Goal: Transaction & Acquisition: Subscribe to service/newsletter

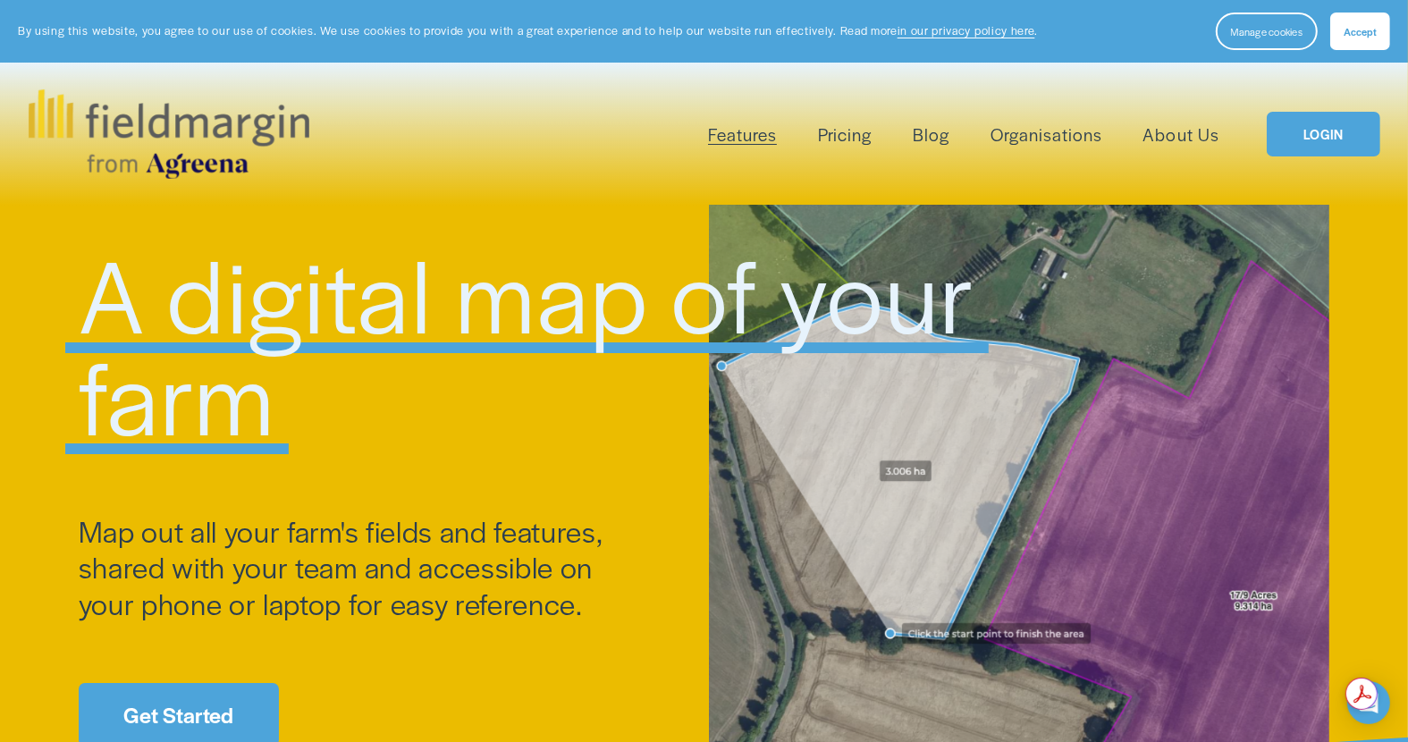
click at [1315, 124] on link "LOGIN" at bounding box center [1323, 135] width 113 height 46
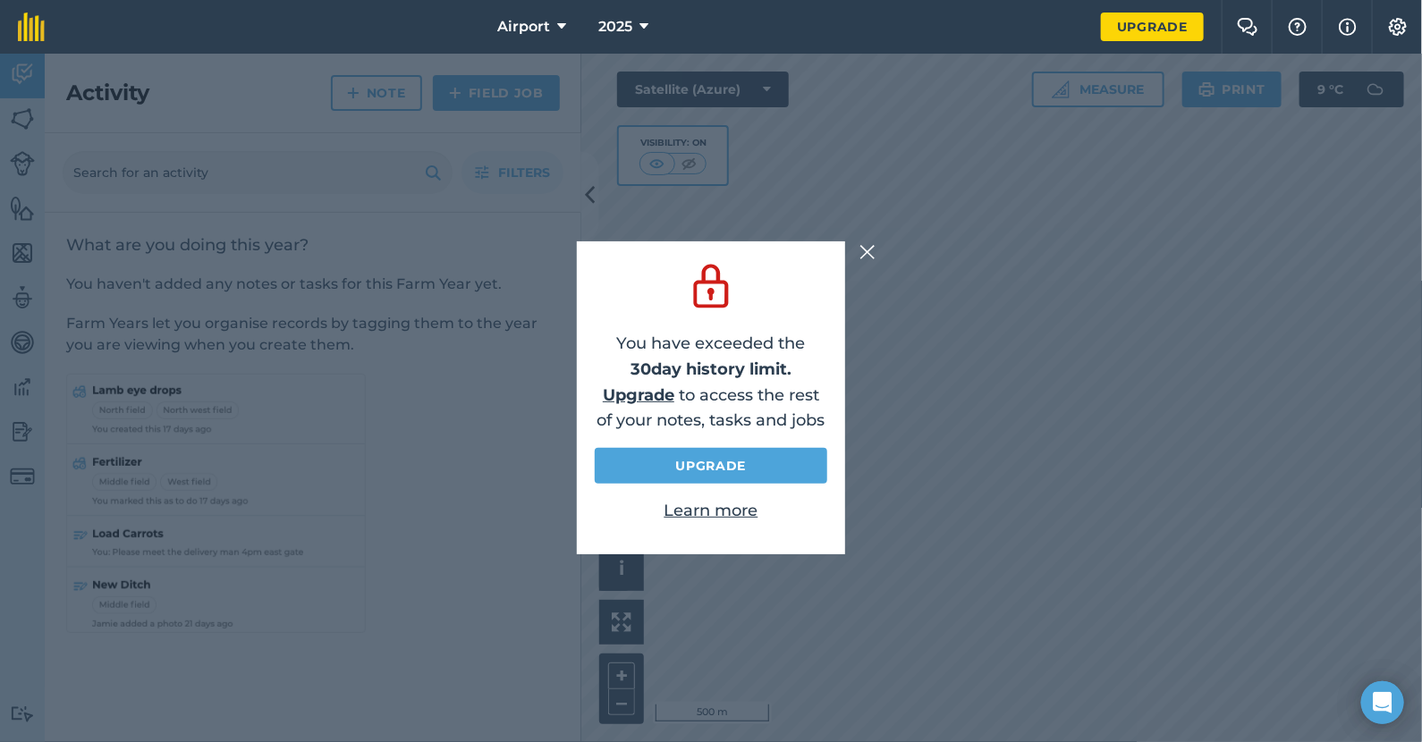
click at [868, 249] on img at bounding box center [867, 251] width 16 height 21
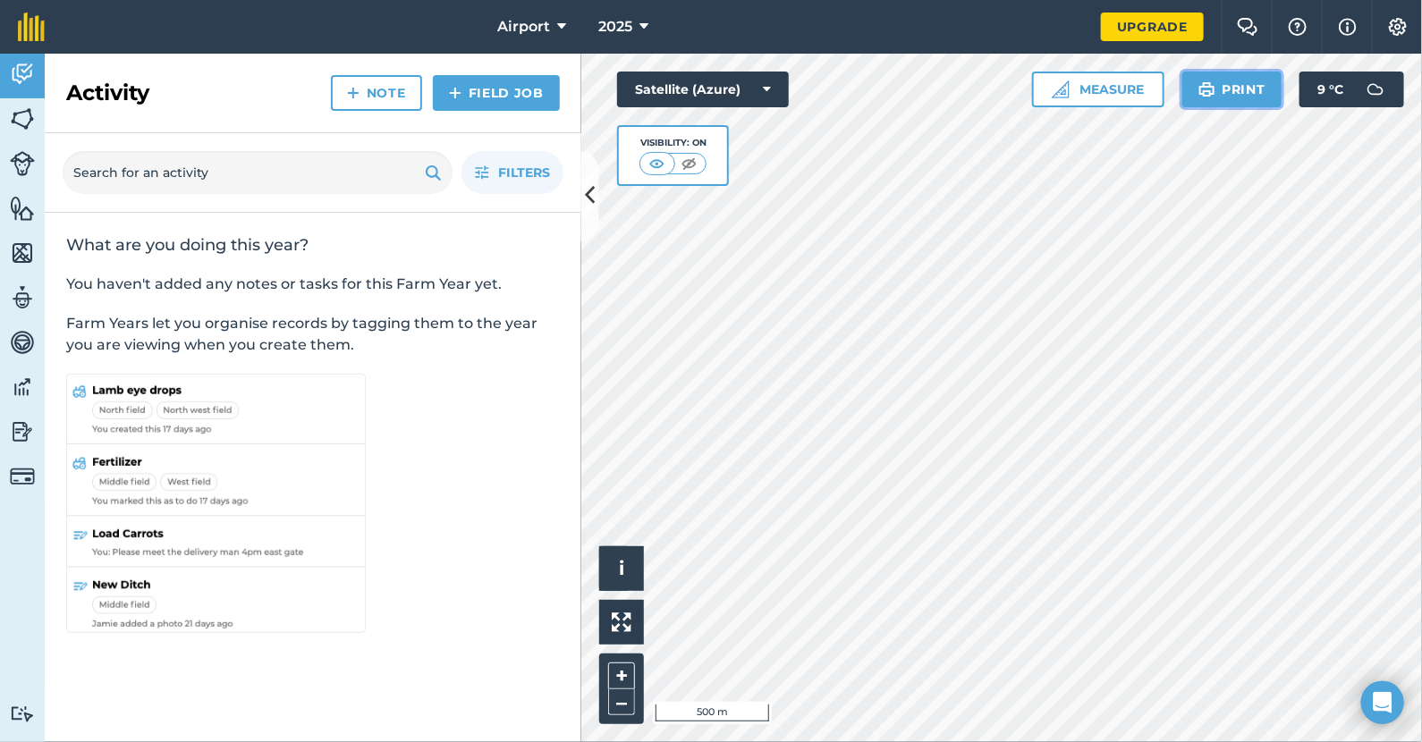
click at [1239, 89] on button "Print" at bounding box center [1232, 90] width 100 height 36
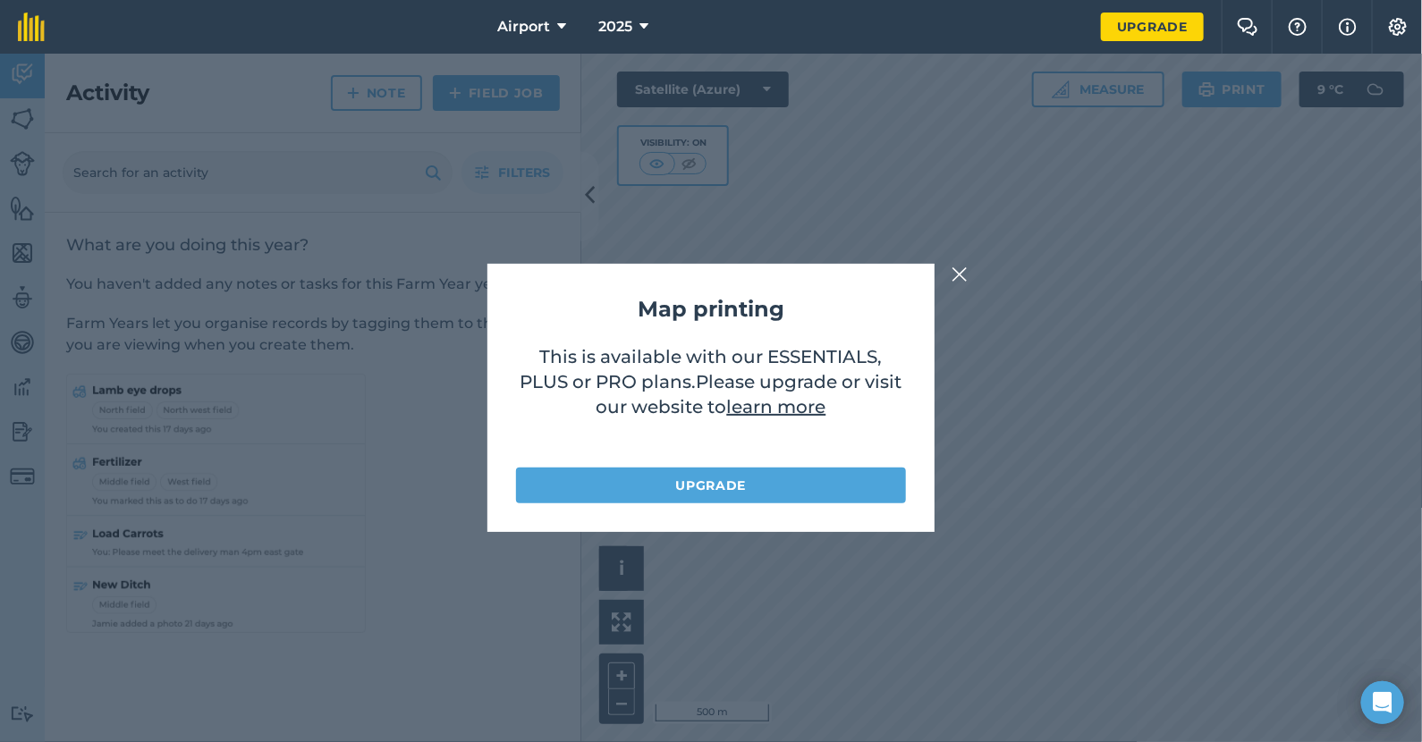
click at [961, 271] on img at bounding box center [959, 274] width 16 height 21
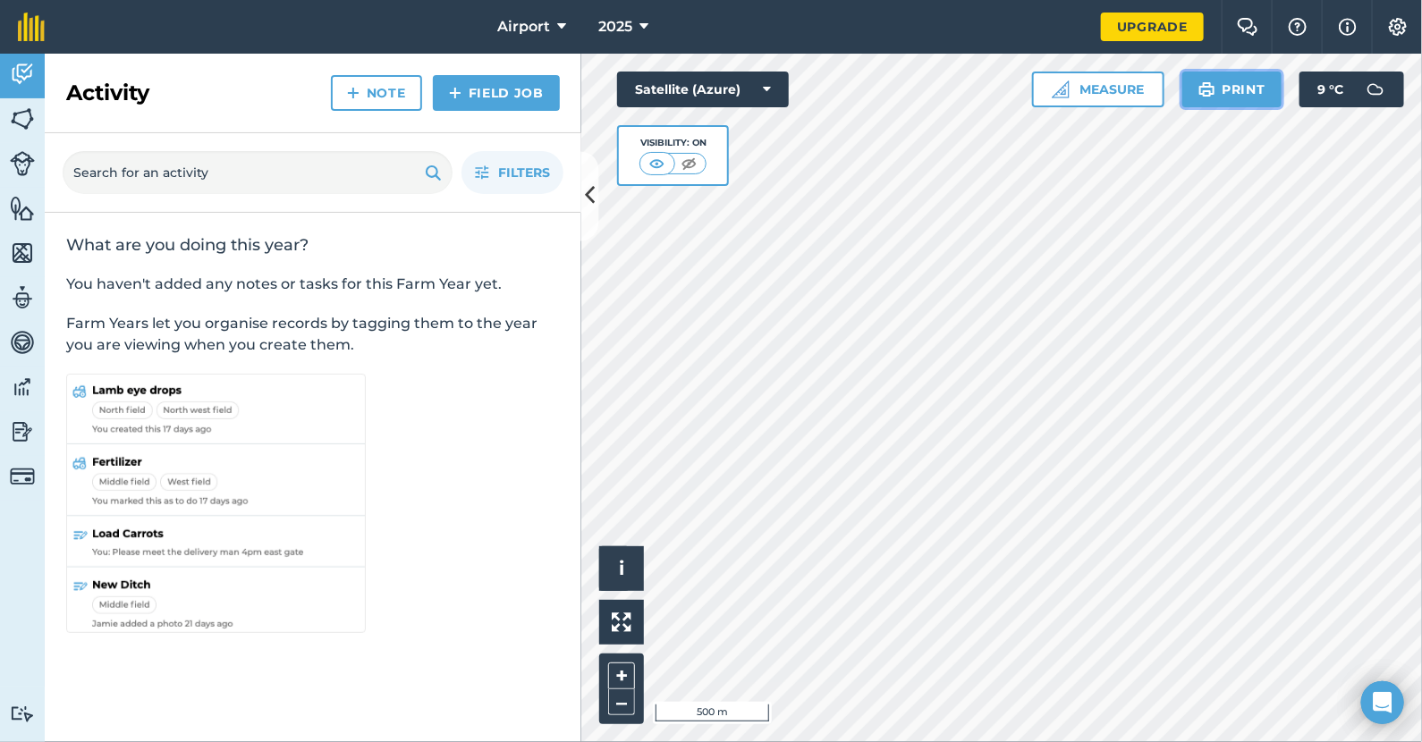
click at [1234, 89] on button "Print" at bounding box center [1232, 90] width 100 height 36
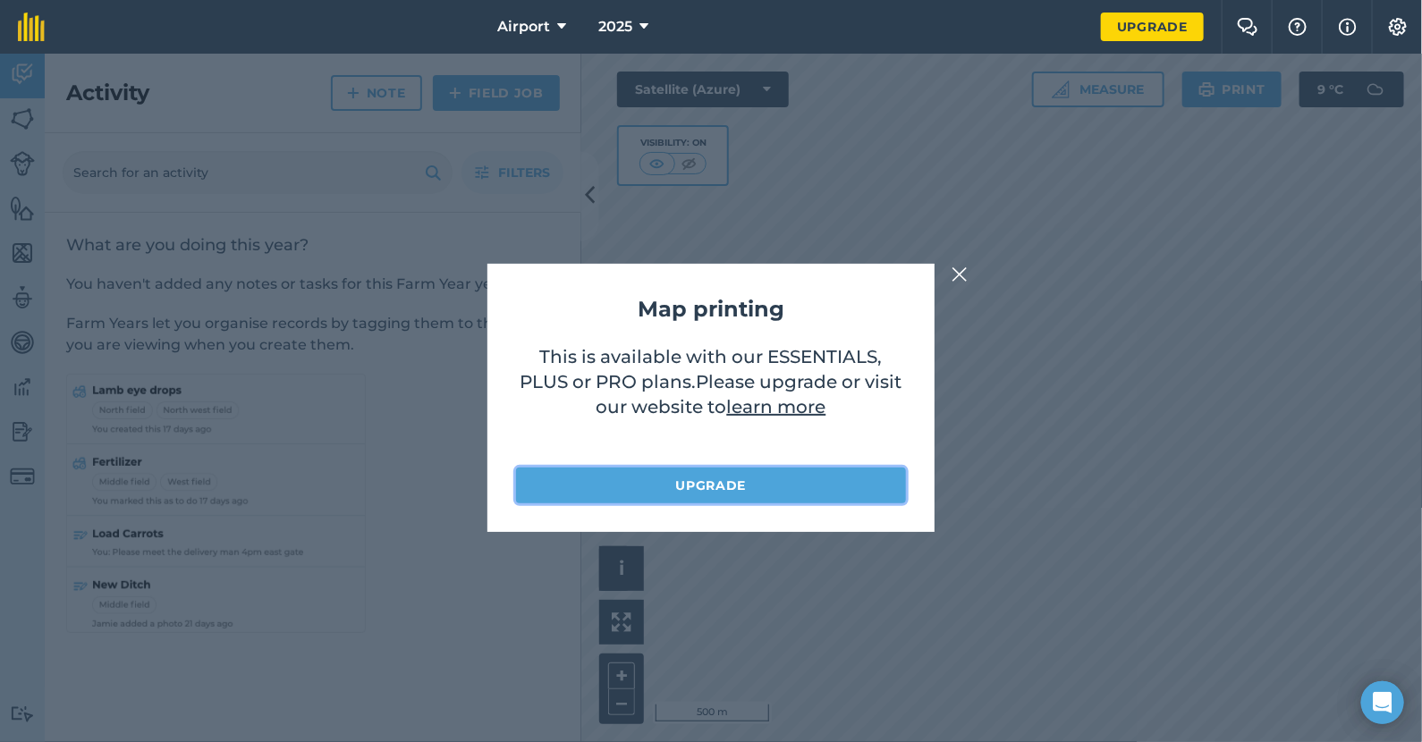
click at [735, 485] on link "Upgrade" at bounding box center [711, 486] width 390 height 36
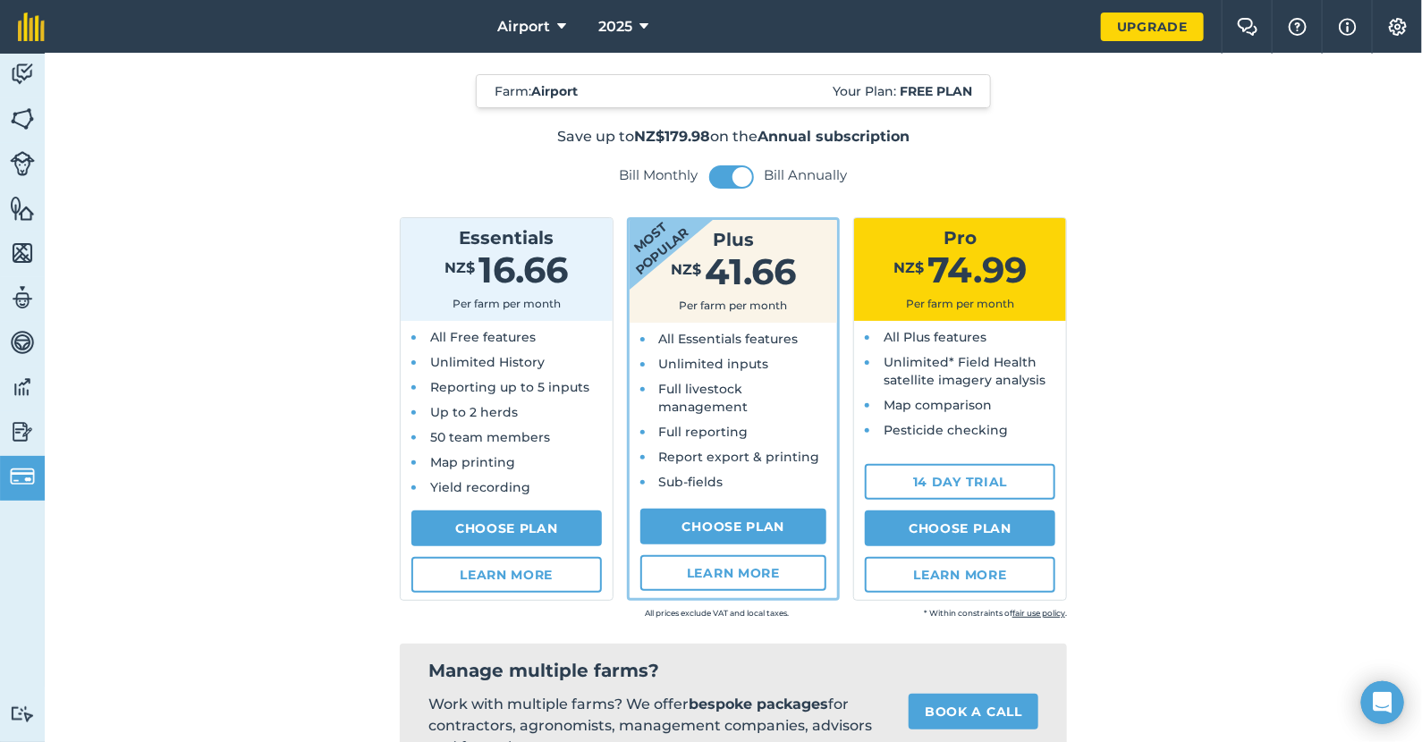
scroll to position [89, 0]
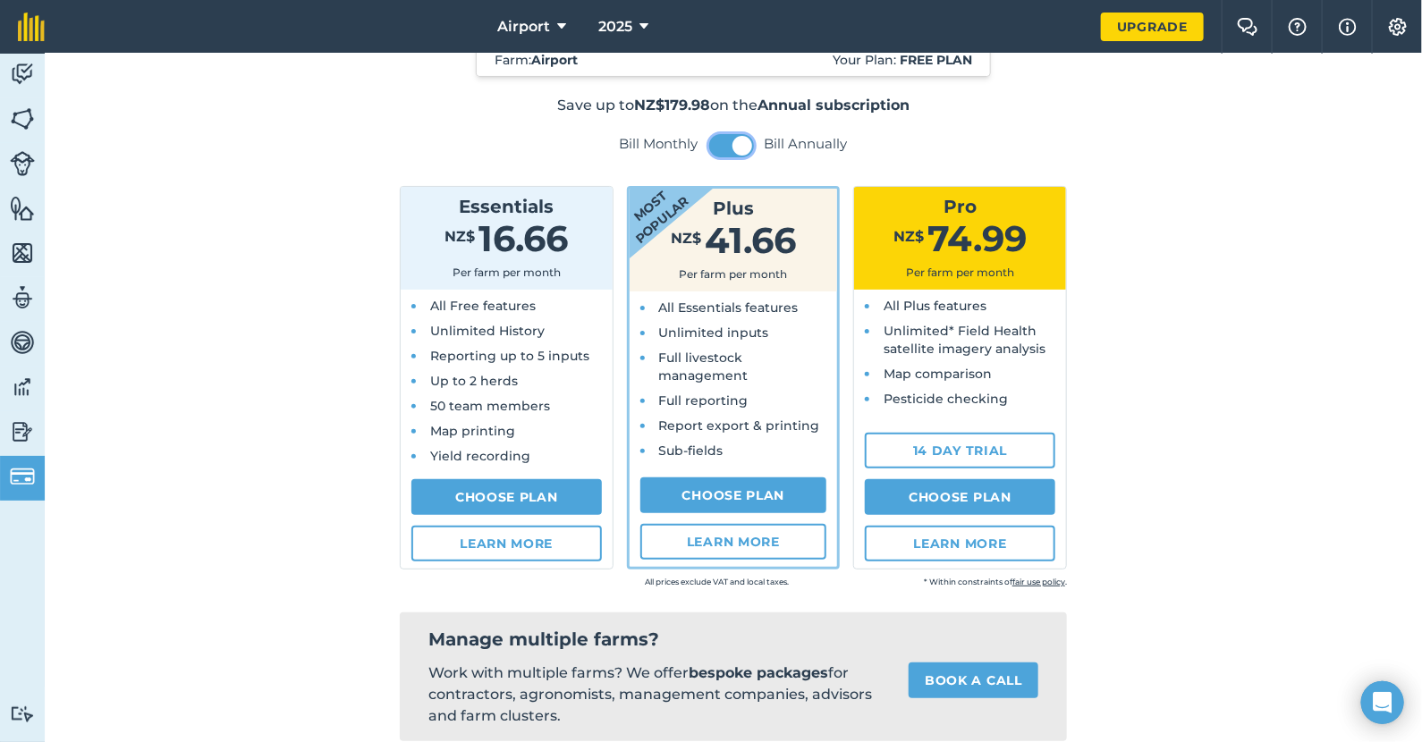
click at [733, 143] on span at bounding box center [742, 146] width 20 height 20
click at [733, 143] on button at bounding box center [731, 145] width 45 height 23
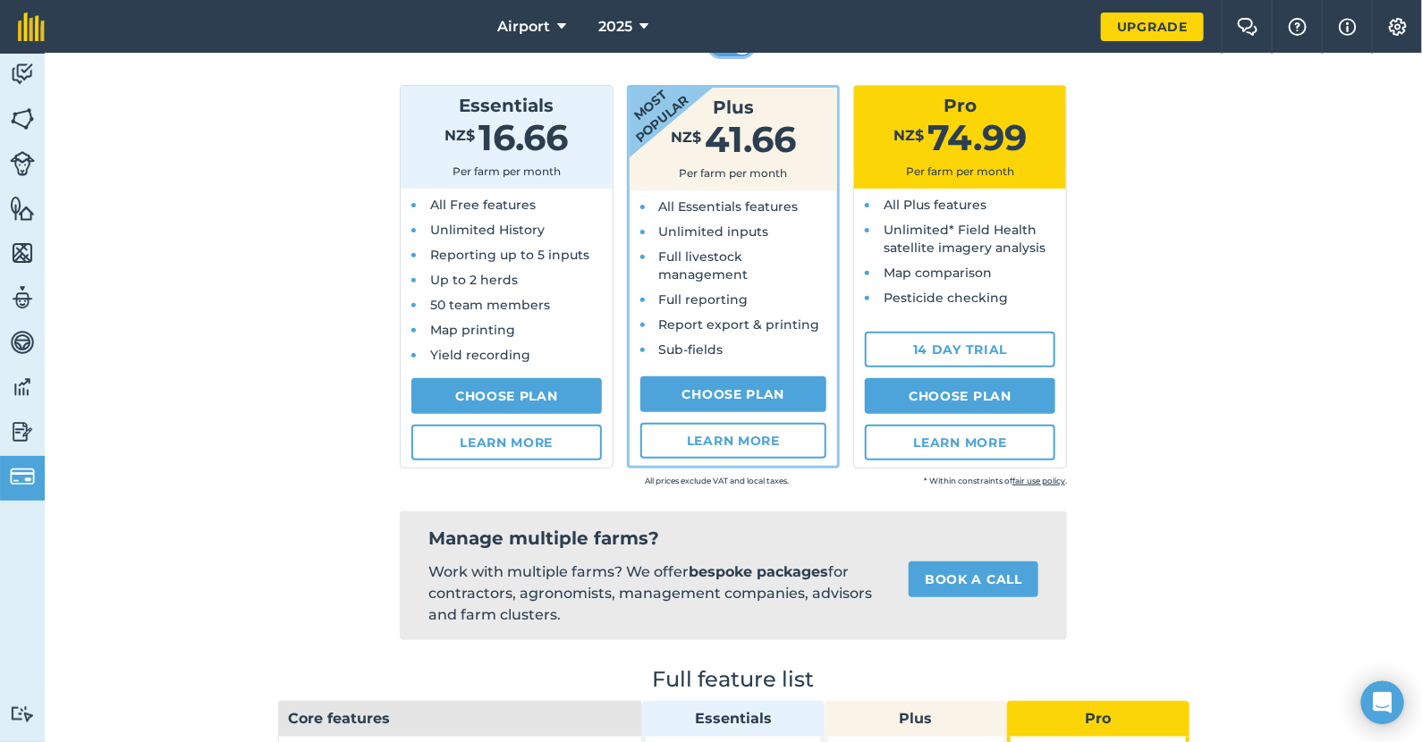
scroll to position [0, 0]
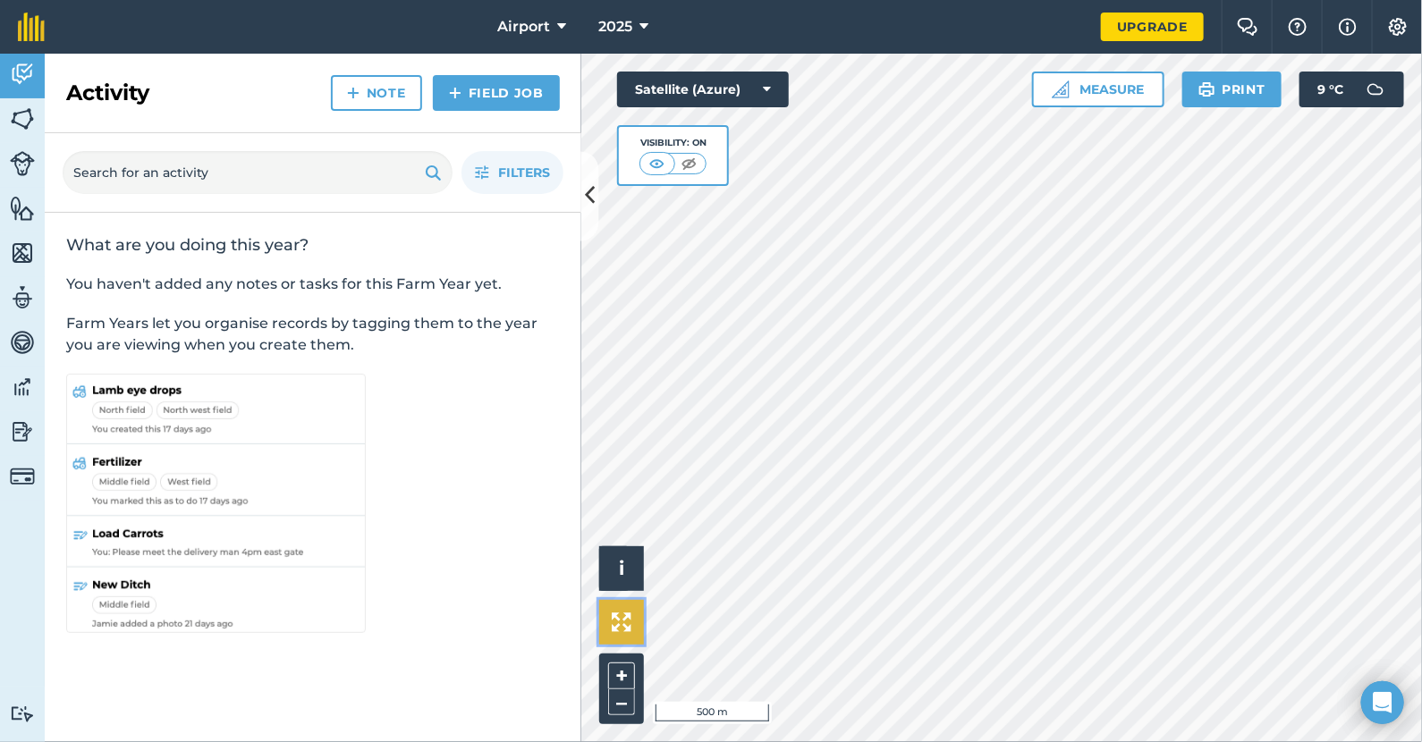
click at [615, 620] on img at bounding box center [622, 622] width 20 height 20
click at [621, 619] on img at bounding box center [622, 622] width 20 height 20
click at [1246, 89] on button "Print" at bounding box center [1232, 90] width 100 height 36
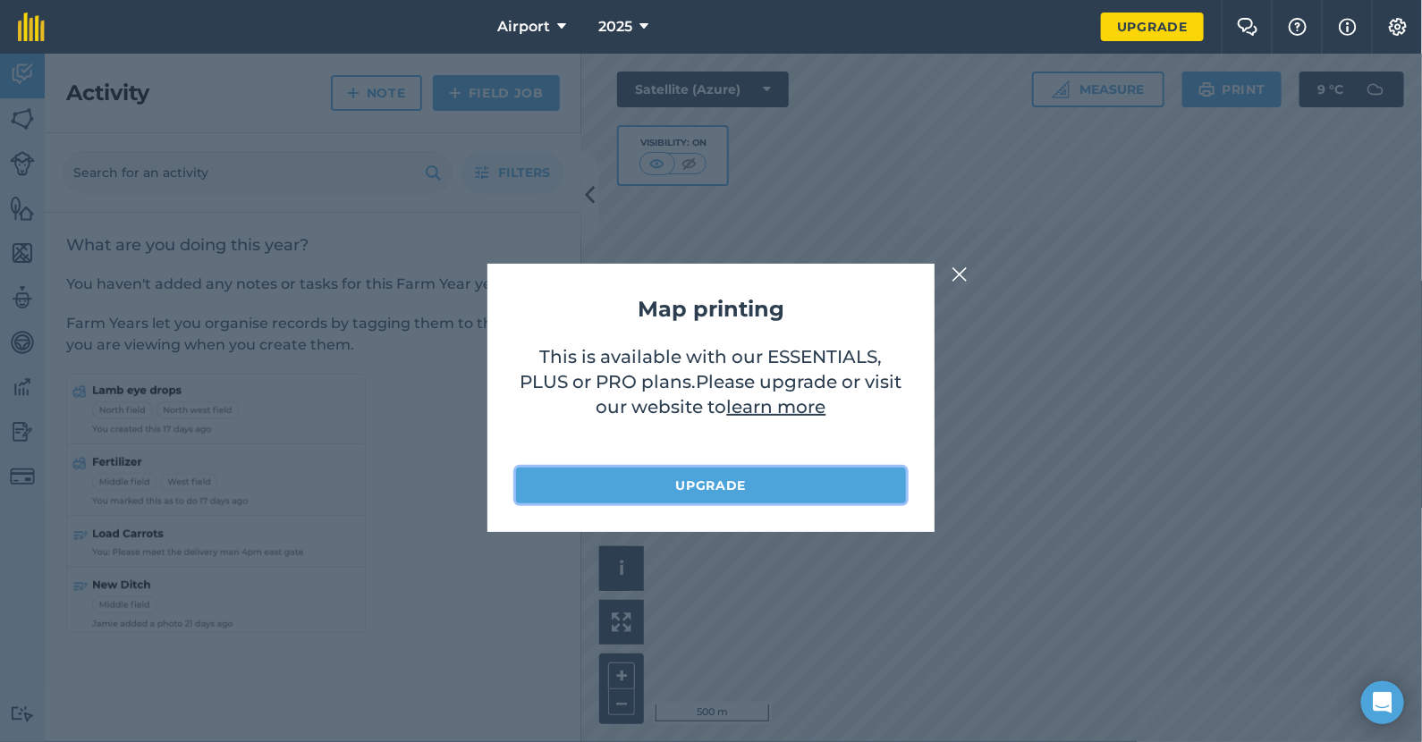
click at [721, 486] on link "Upgrade" at bounding box center [711, 486] width 390 height 36
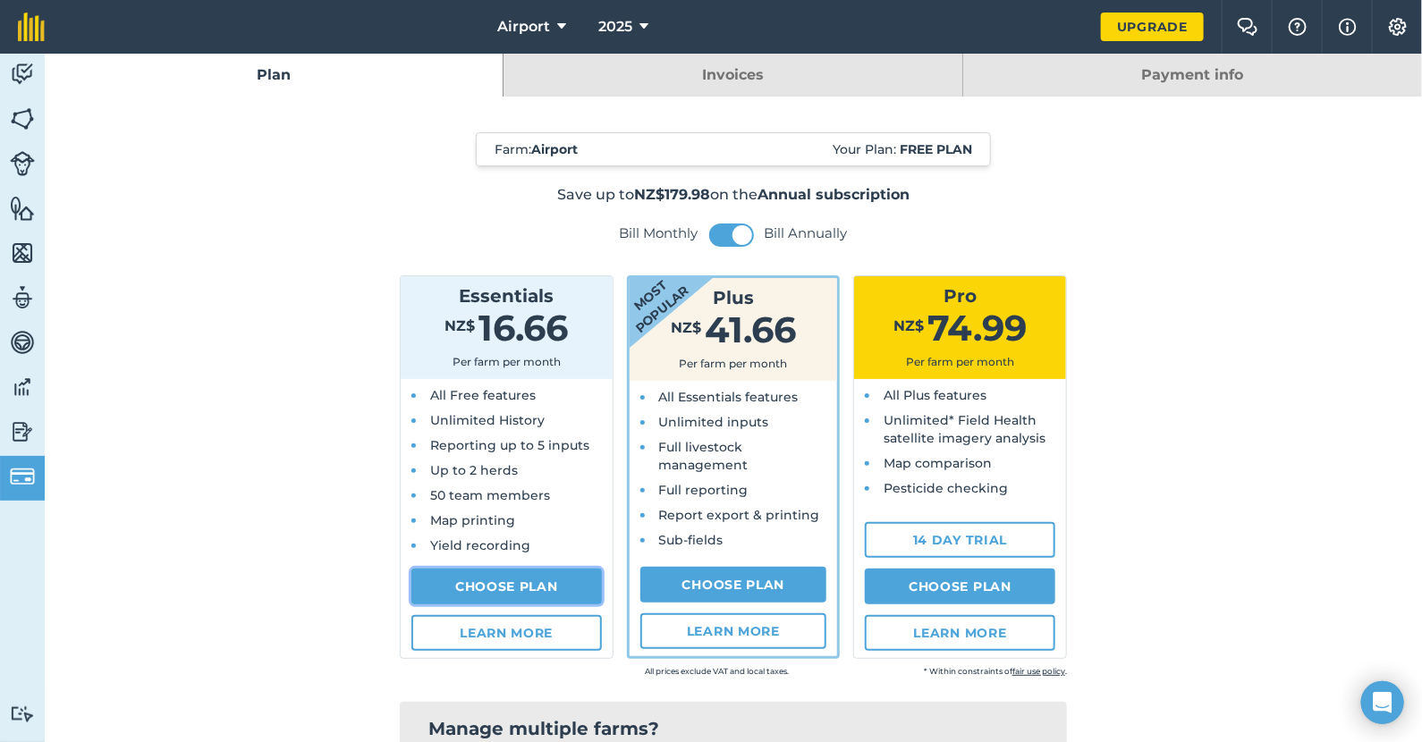
click at [512, 586] on link "Choose Plan" at bounding box center [506, 587] width 190 height 36
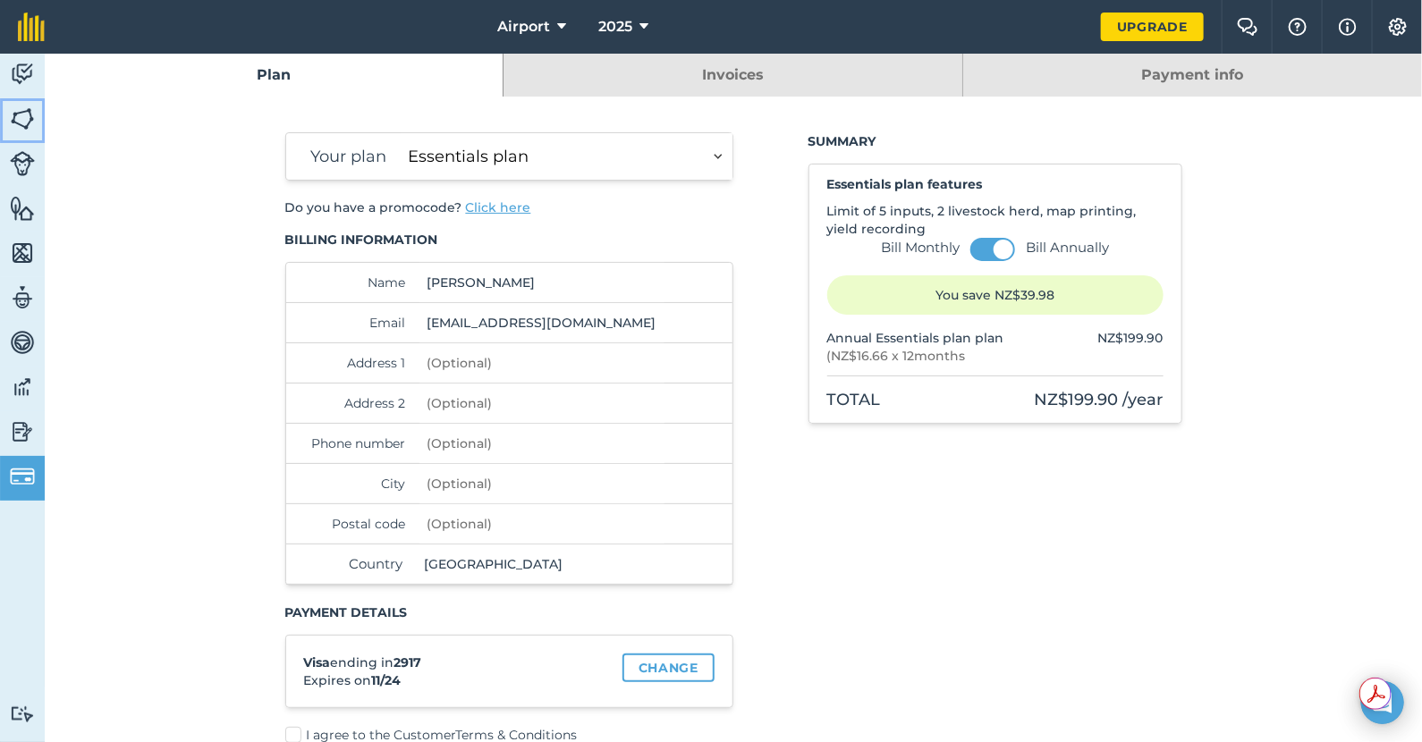
click at [21, 119] on img at bounding box center [22, 118] width 25 height 27
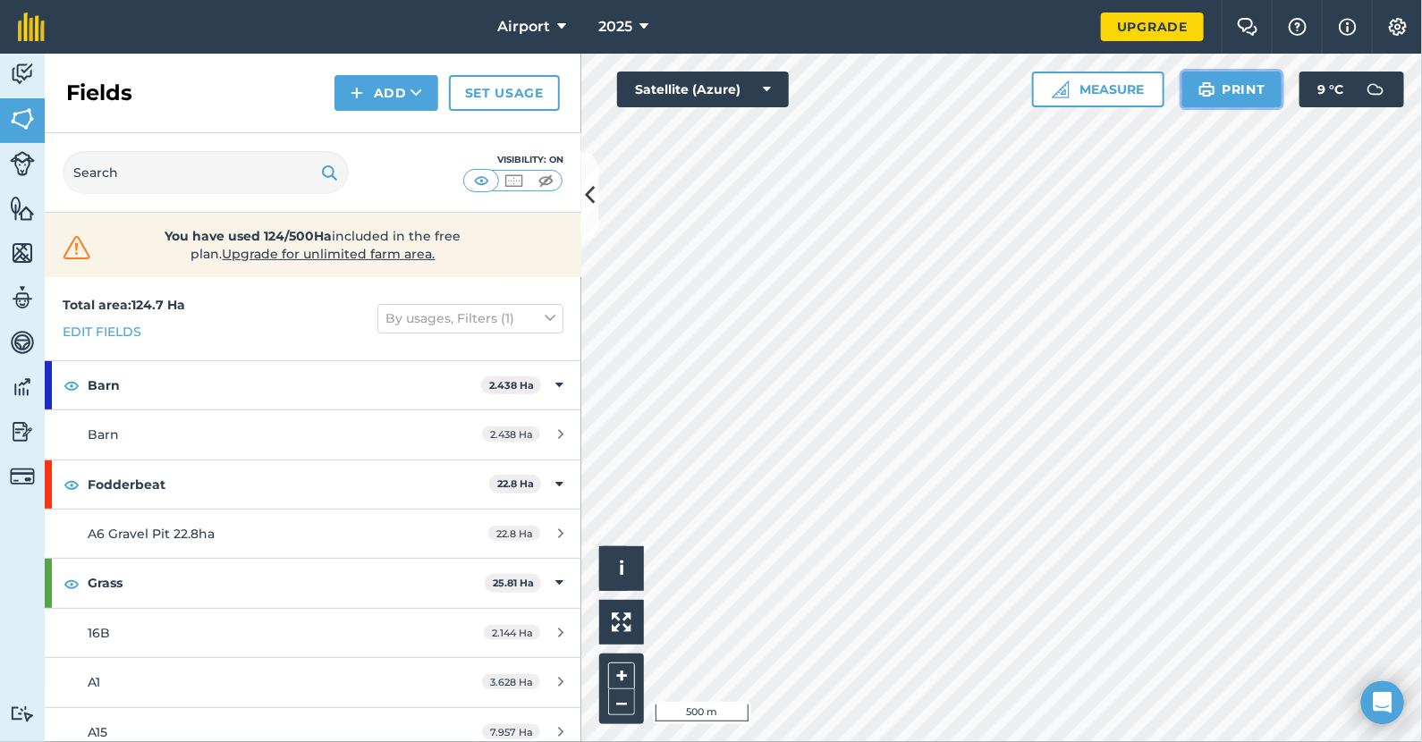
click at [1270, 90] on button "Print" at bounding box center [1232, 90] width 100 height 36
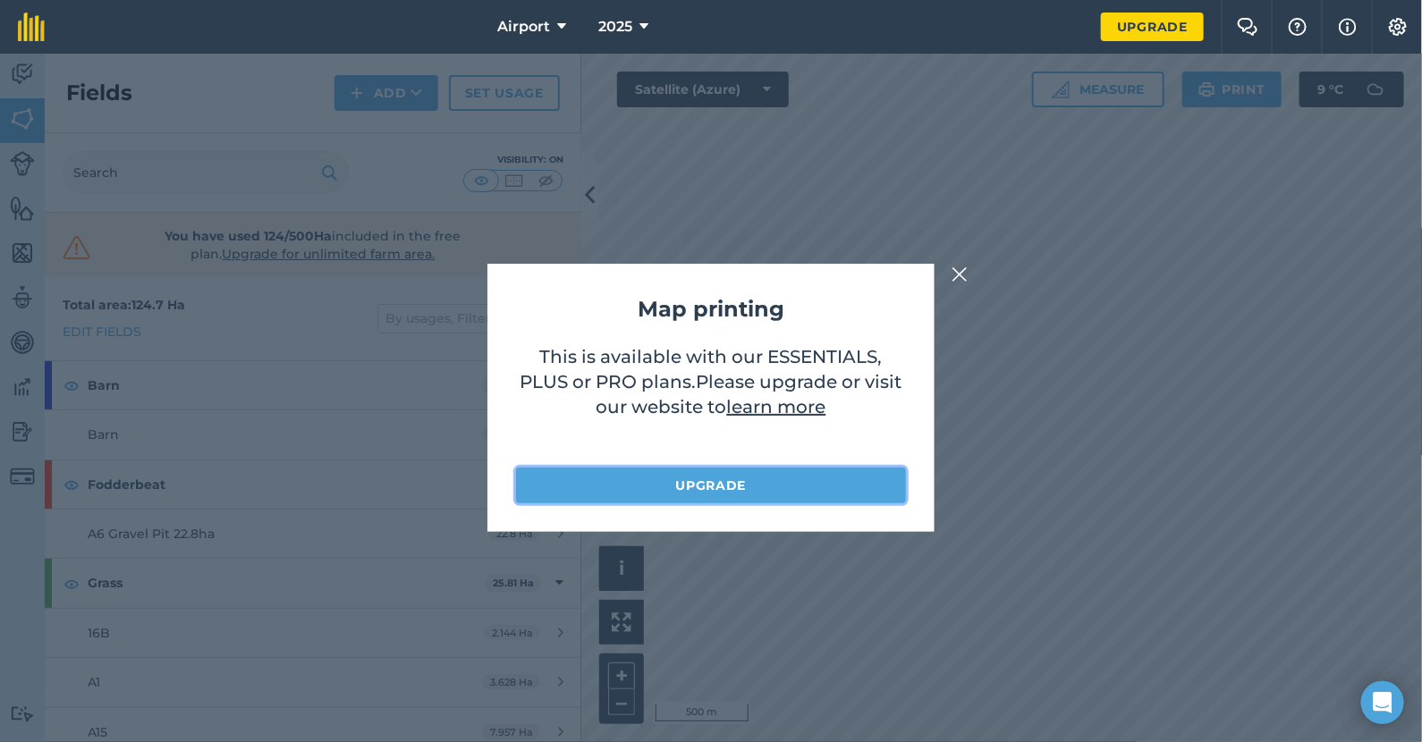
click at [745, 490] on link "Upgrade" at bounding box center [711, 486] width 390 height 36
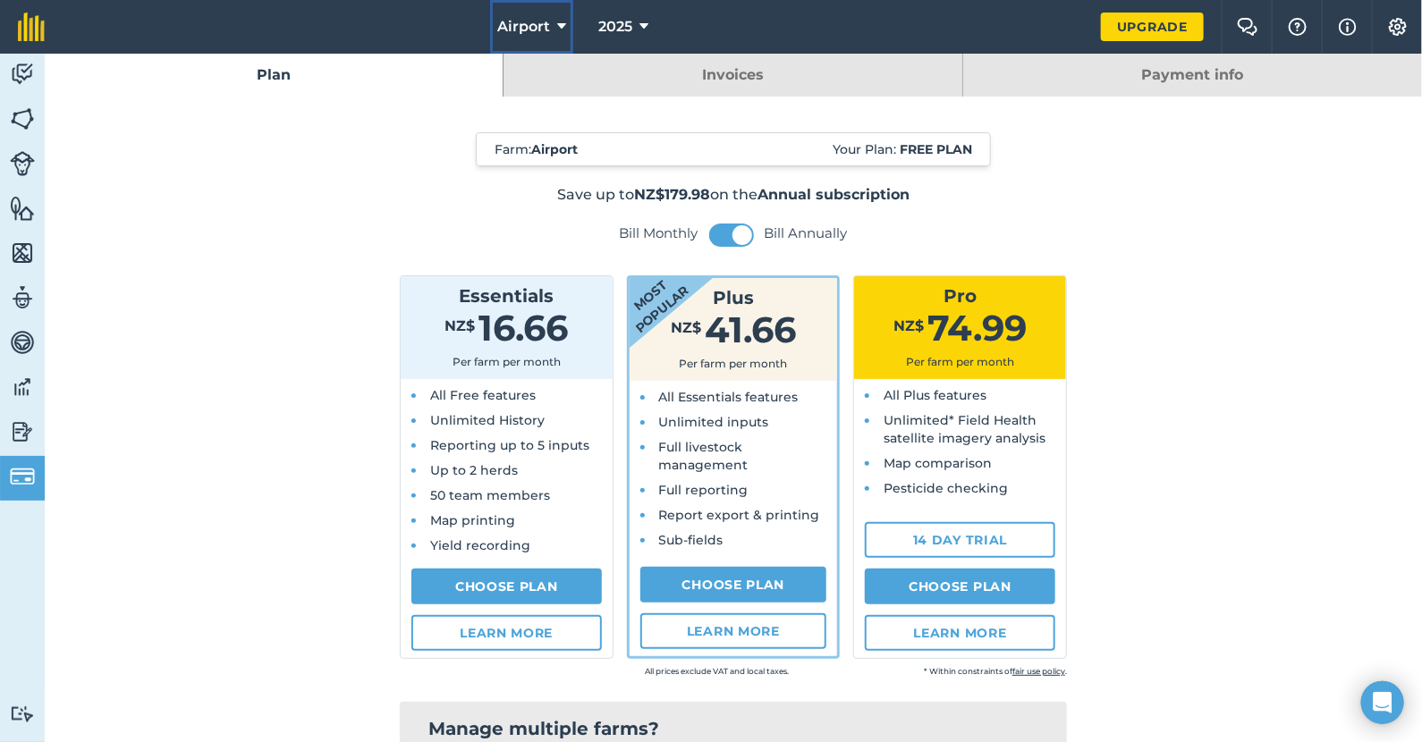
click at [543, 25] on span "Airport" at bounding box center [523, 26] width 53 height 21
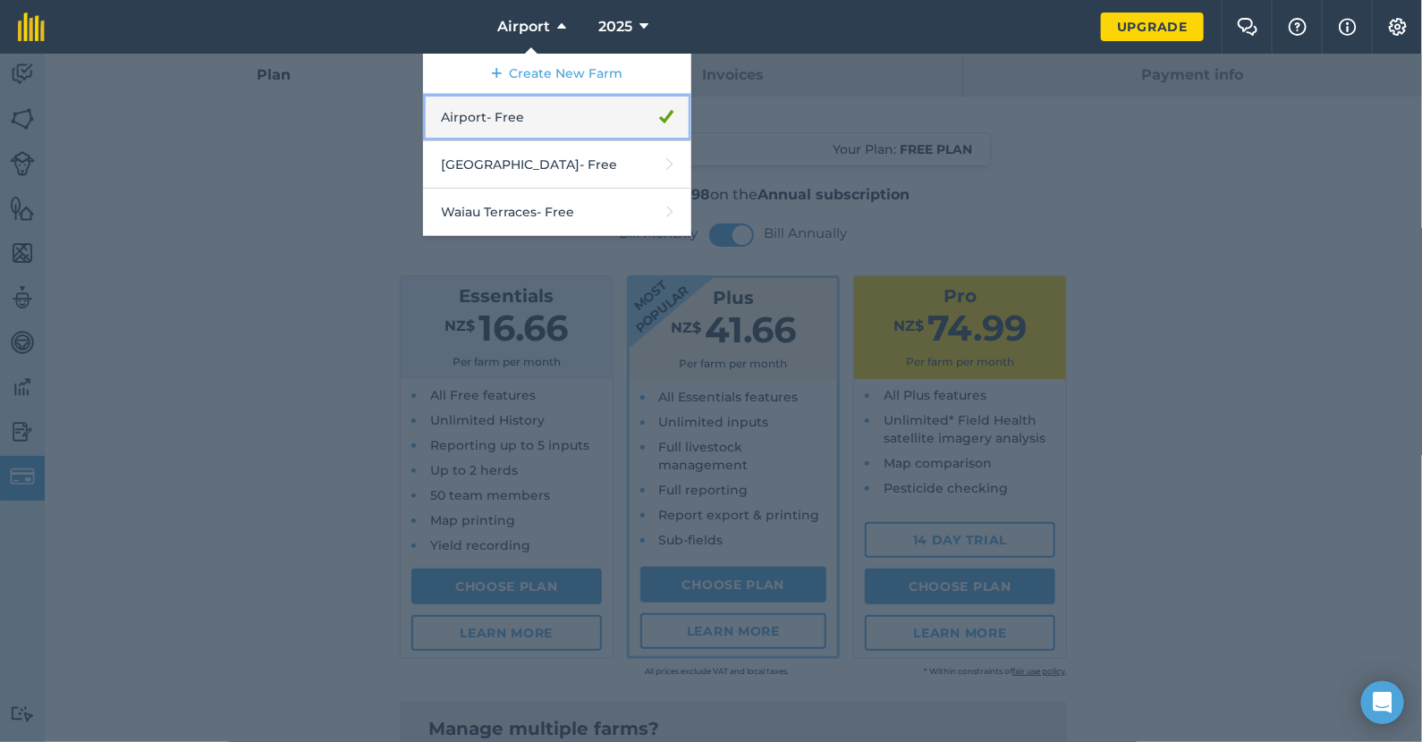
click at [505, 120] on link "Airport - Free" at bounding box center [557, 117] width 268 height 47
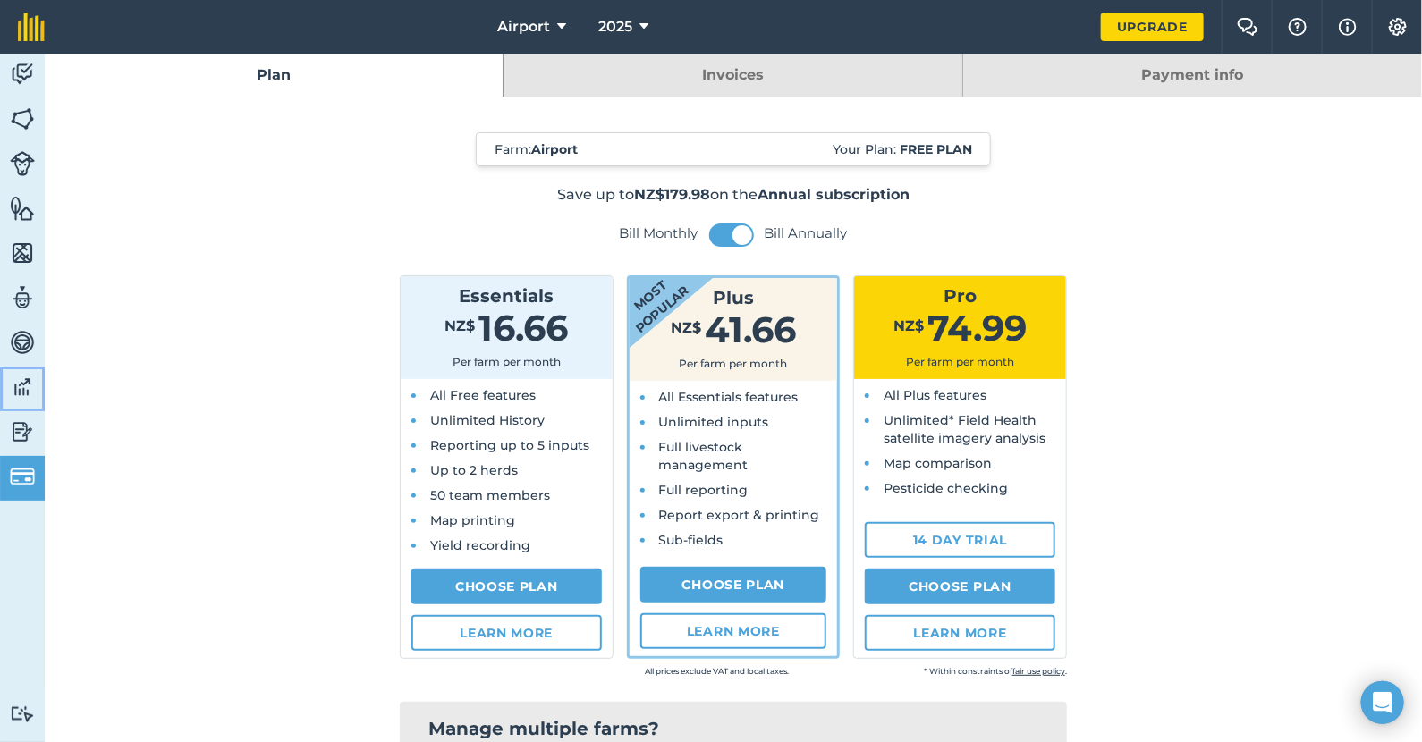
click at [18, 390] on img at bounding box center [22, 387] width 25 height 27
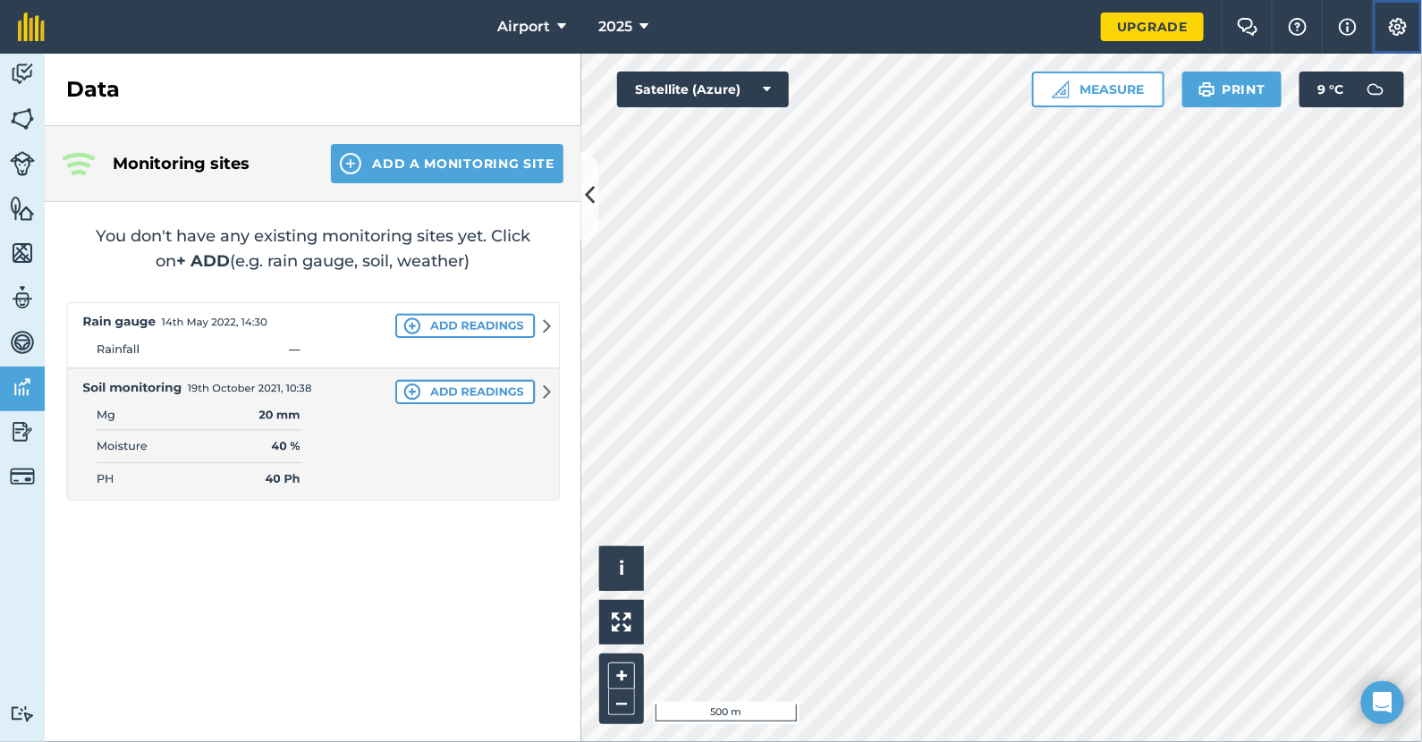
click at [1399, 32] on img at bounding box center [1397, 27] width 21 height 18
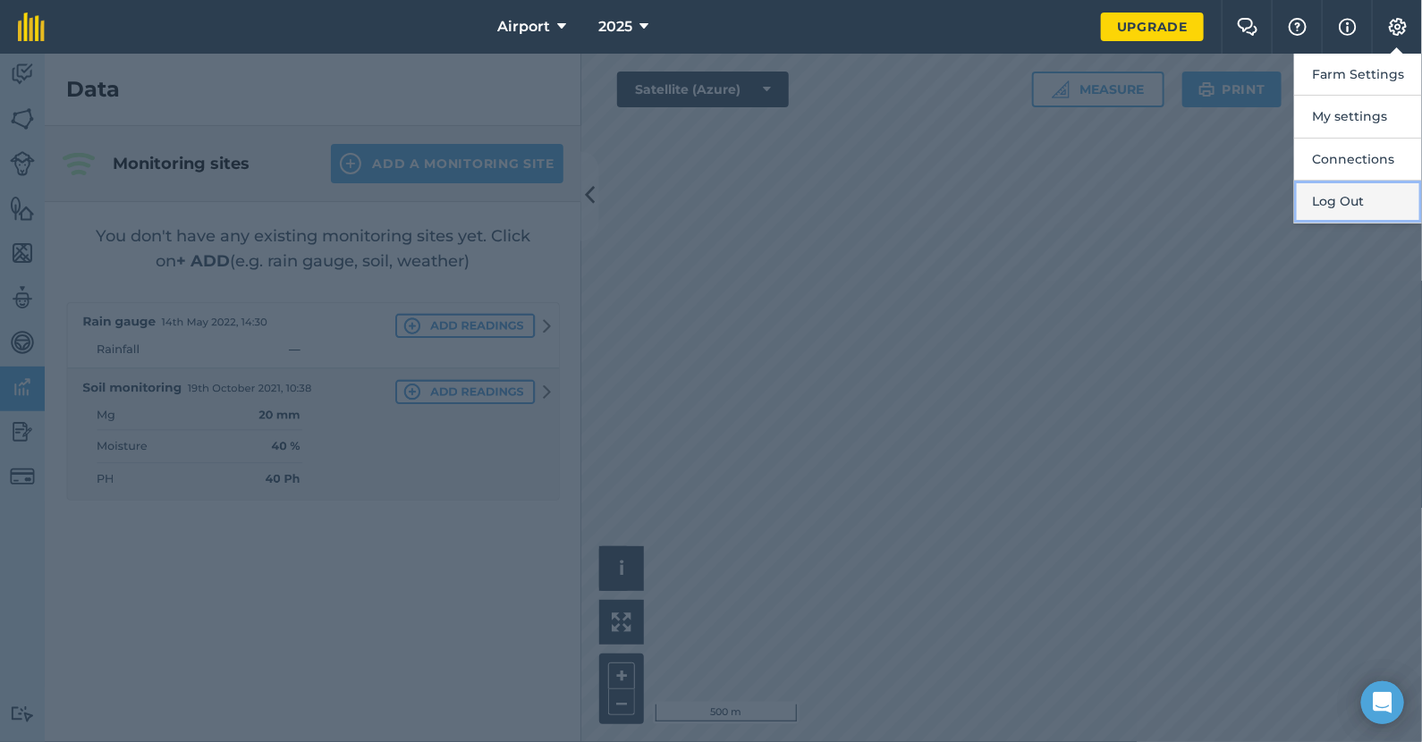
click at [1339, 201] on button "Log Out" at bounding box center [1358, 202] width 128 height 42
